Goal: Transaction & Acquisition: Purchase product/service

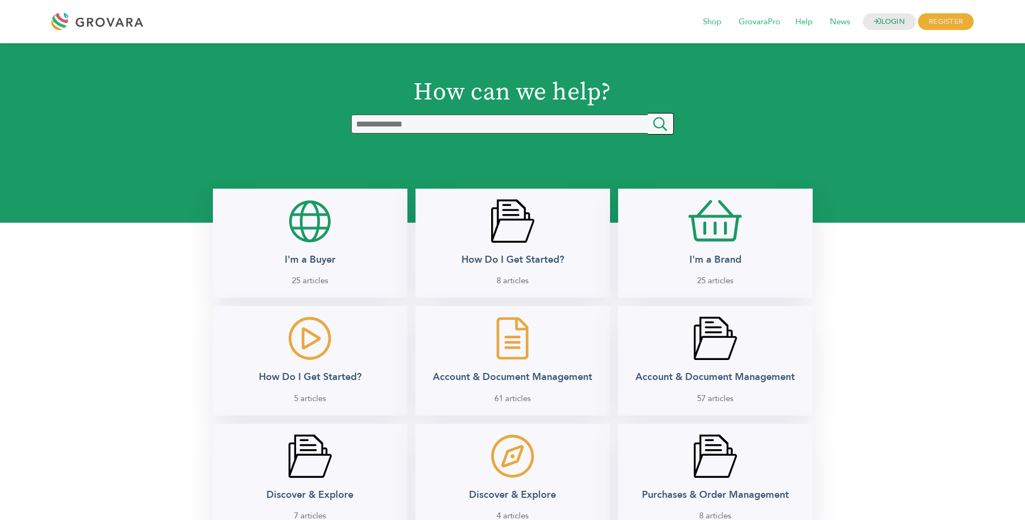
scroll to position [455, 0]
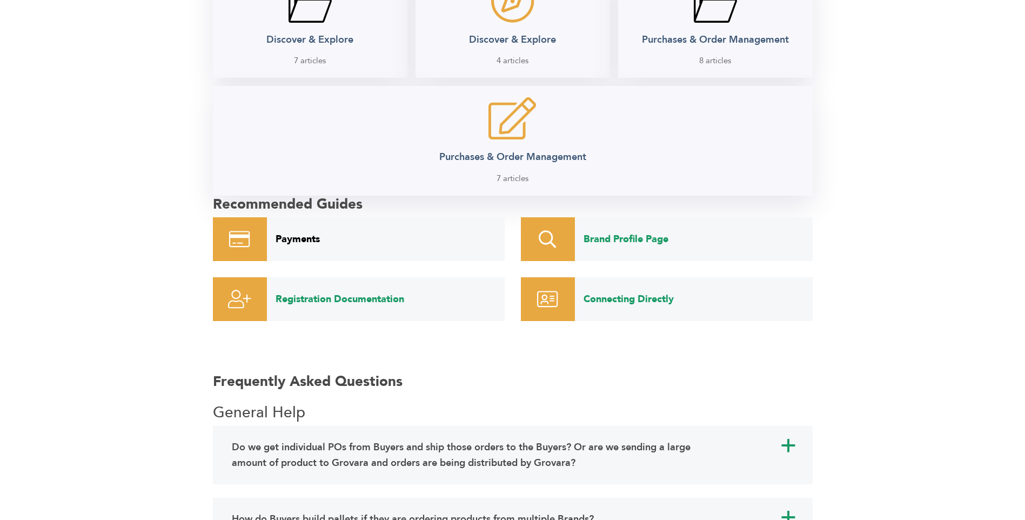
click at [298, 239] on link "Payments" at bounding box center [386, 239] width 238 height 44
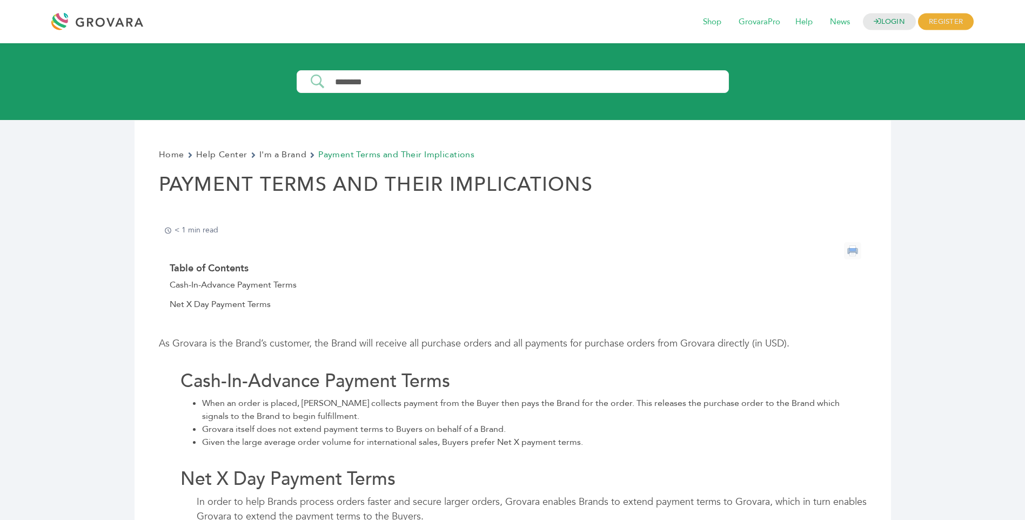
scroll to position [455, 0]
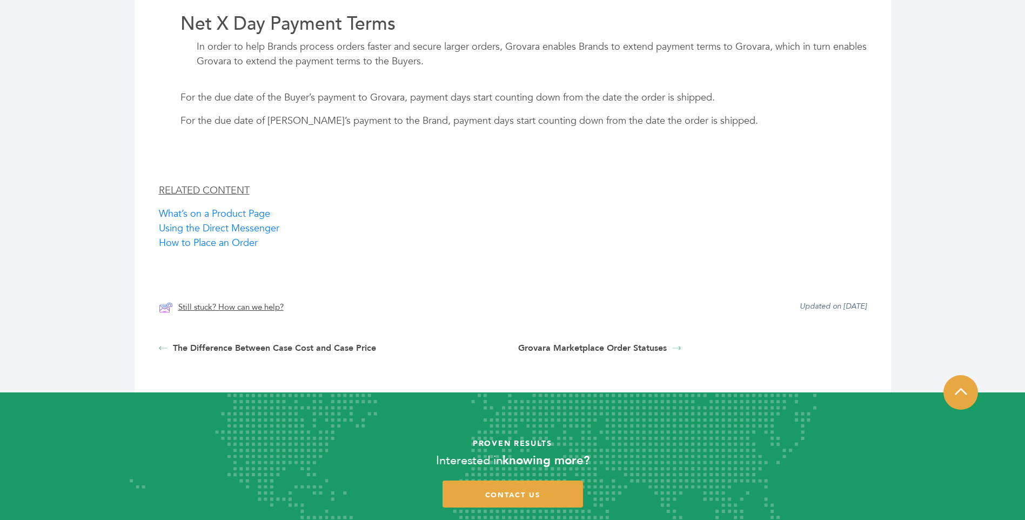
click at [256, 306] on link "Still stuck? How can we help?" at bounding box center [221, 307] width 125 height 14
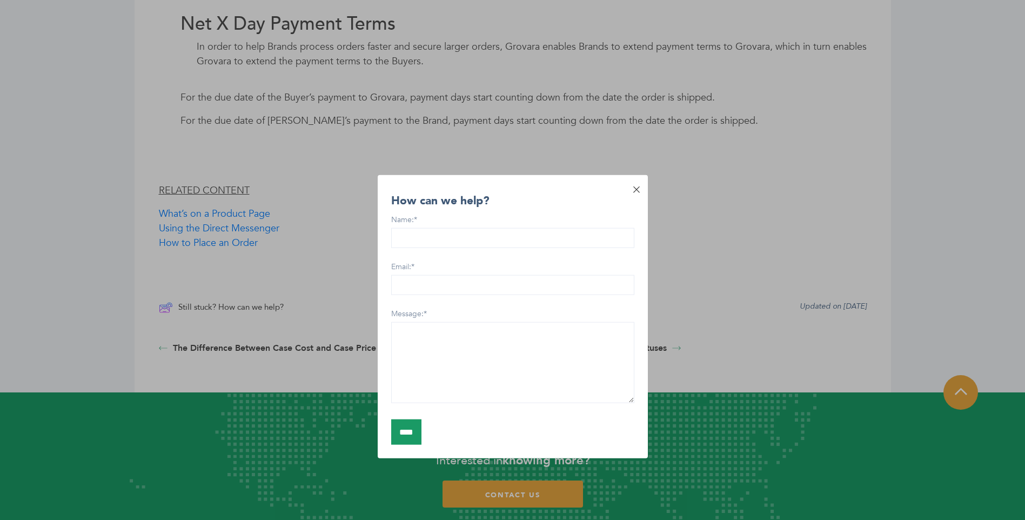
click at [635, 188] on icon at bounding box center [636, 189] width 9 height 9
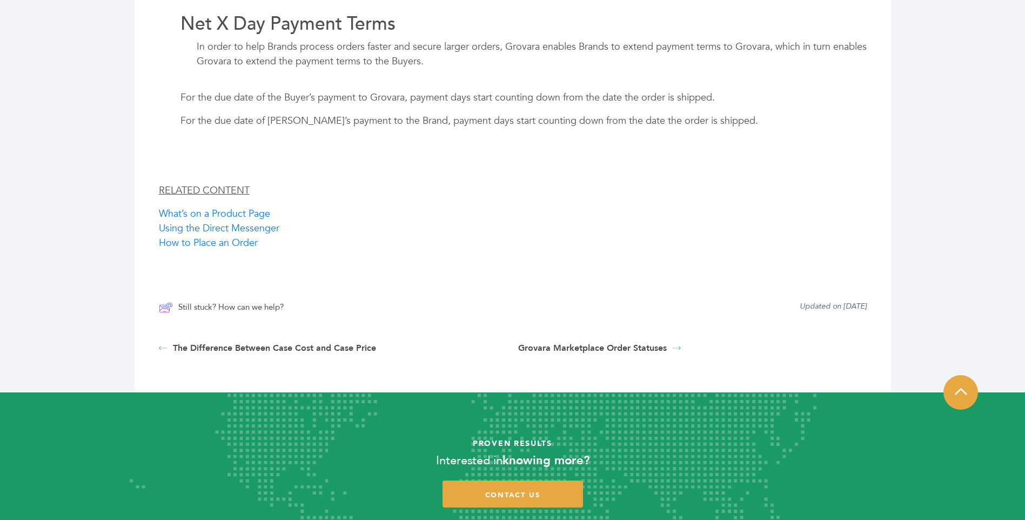
scroll to position [0, 0]
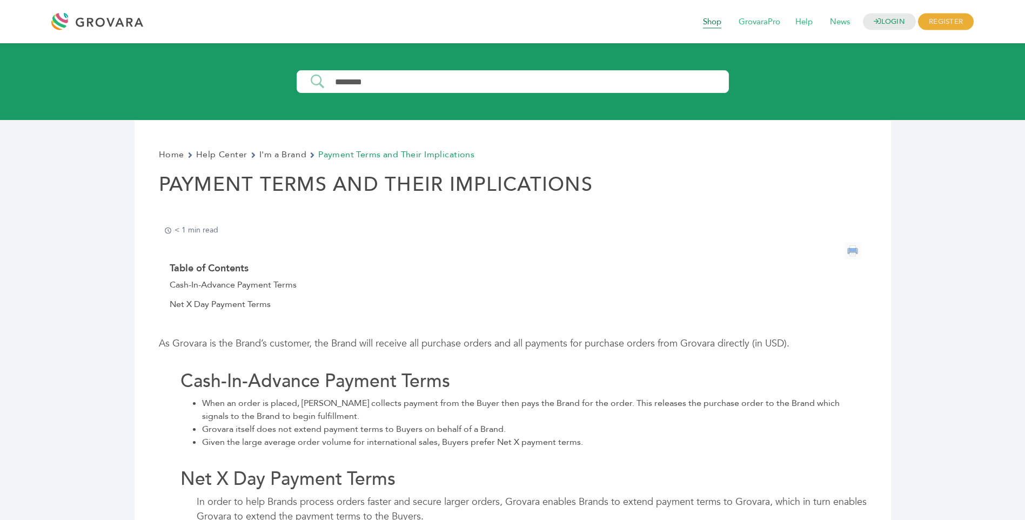
click at [710, 21] on span "Shop" at bounding box center [713, 22] width 34 height 21
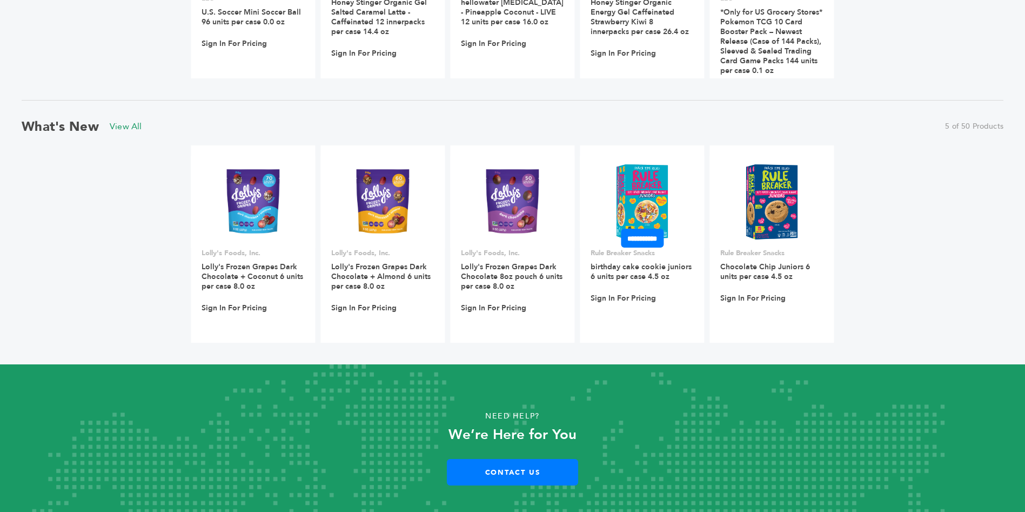
scroll to position [946, 0]
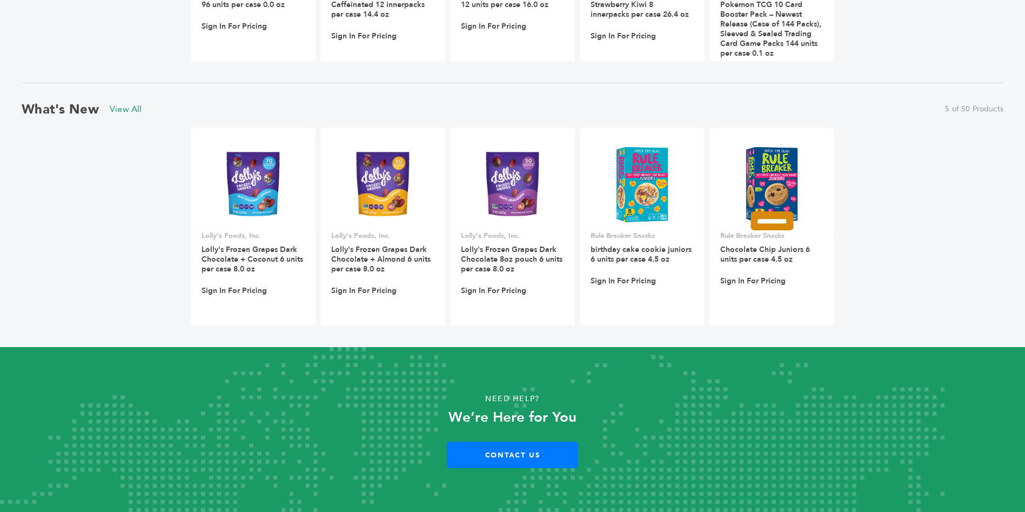
click at [765, 223] on input "**********" at bounding box center [772, 220] width 43 height 19
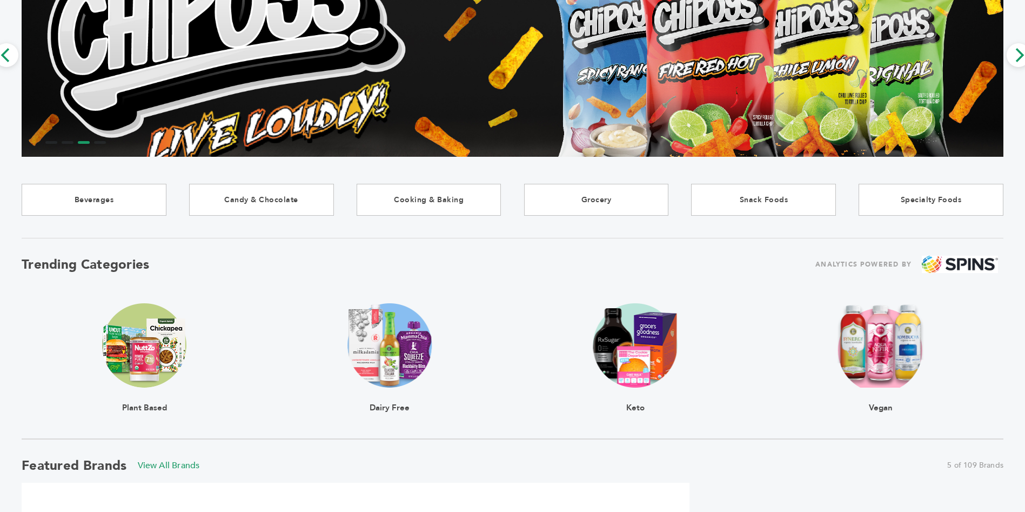
scroll to position [0, 0]
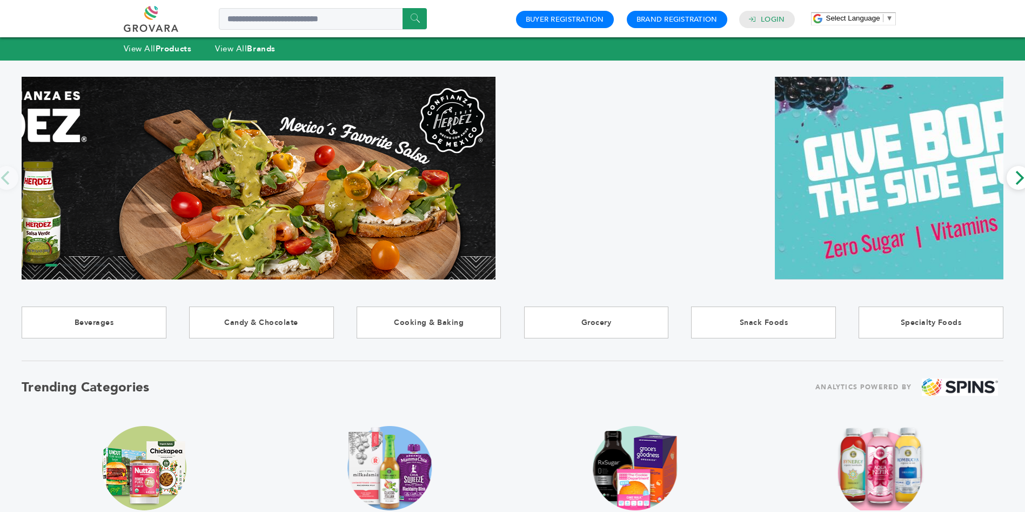
click at [145, 17] on link at bounding box center [163, 19] width 79 height 26
